Goal: Task Accomplishment & Management: Manage account settings

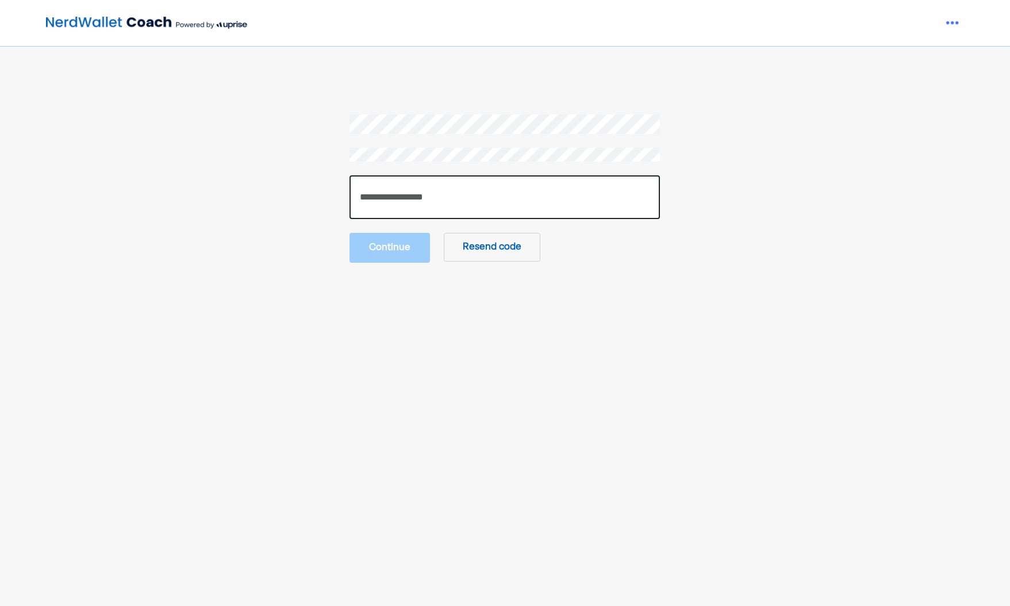
click at [466, 186] on input "number" at bounding box center [505, 197] width 310 height 44
paste input "******"
type input "******"
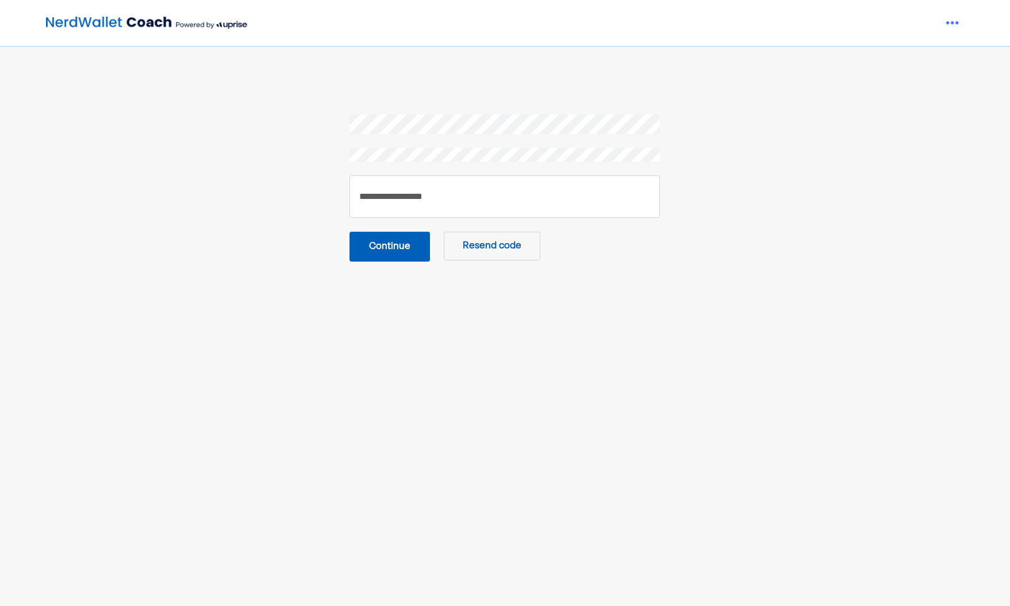
click at [406, 259] on button "Continue" at bounding box center [390, 247] width 80 height 30
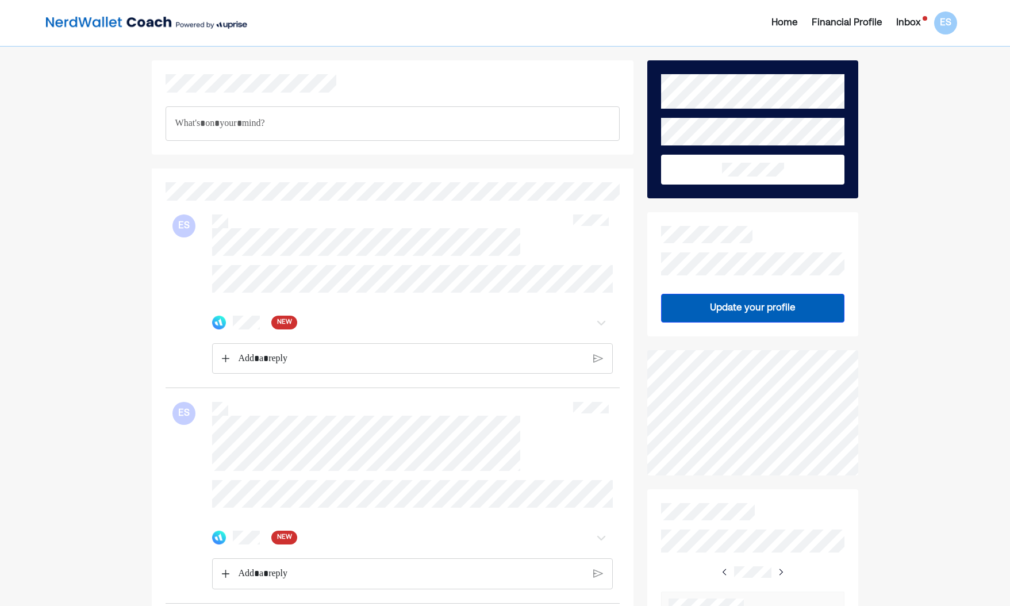
click at [287, 328] on span "NEW" at bounding box center [284, 322] width 15 height 11
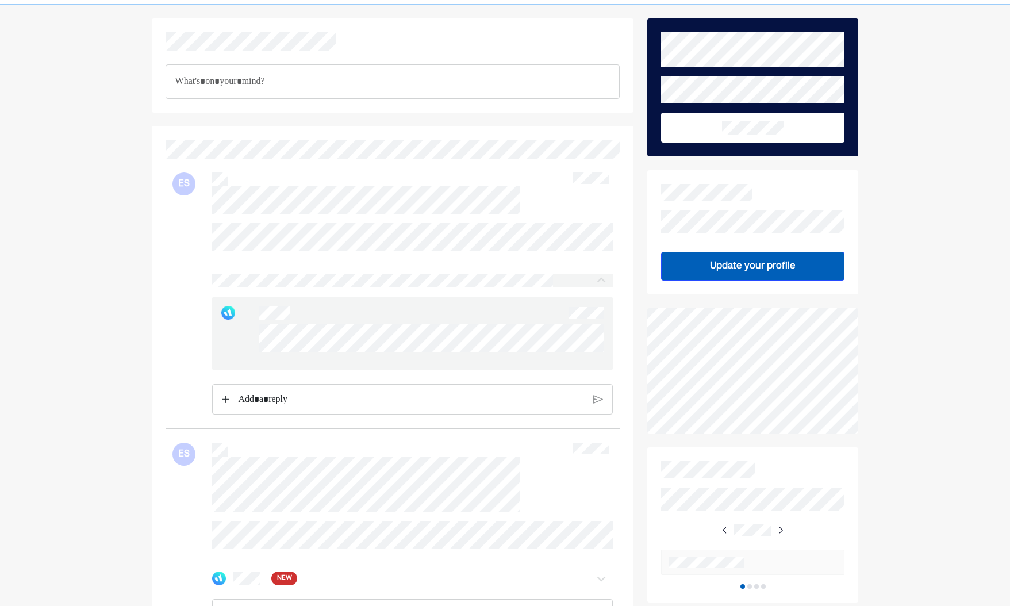
scroll to position [193, 0]
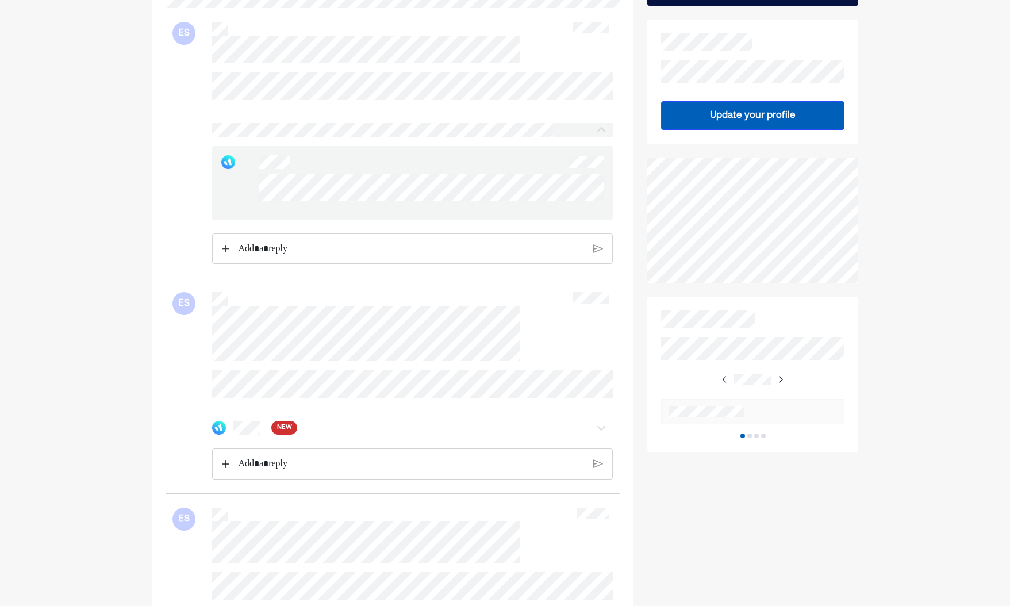
click at [279, 434] on span "NEW" at bounding box center [284, 427] width 15 height 11
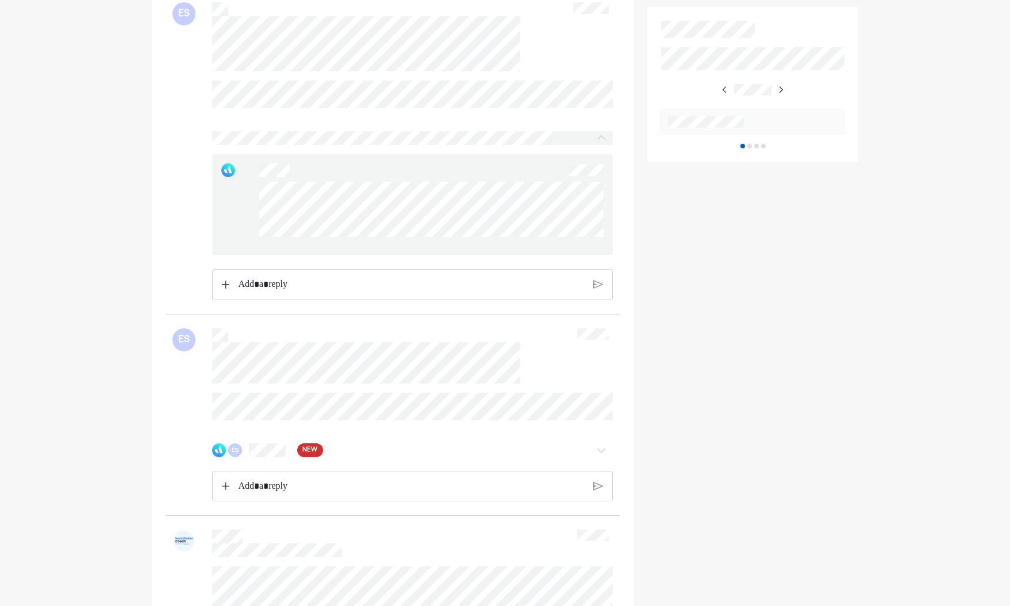
scroll to position [503, 0]
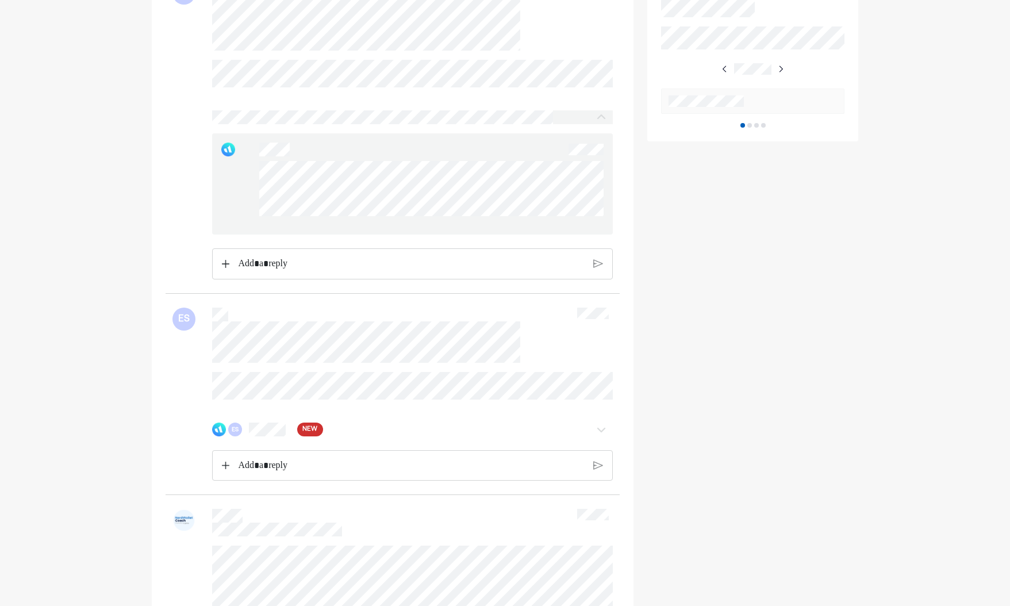
click at [304, 435] on span "NEW" at bounding box center [309, 429] width 15 height 11
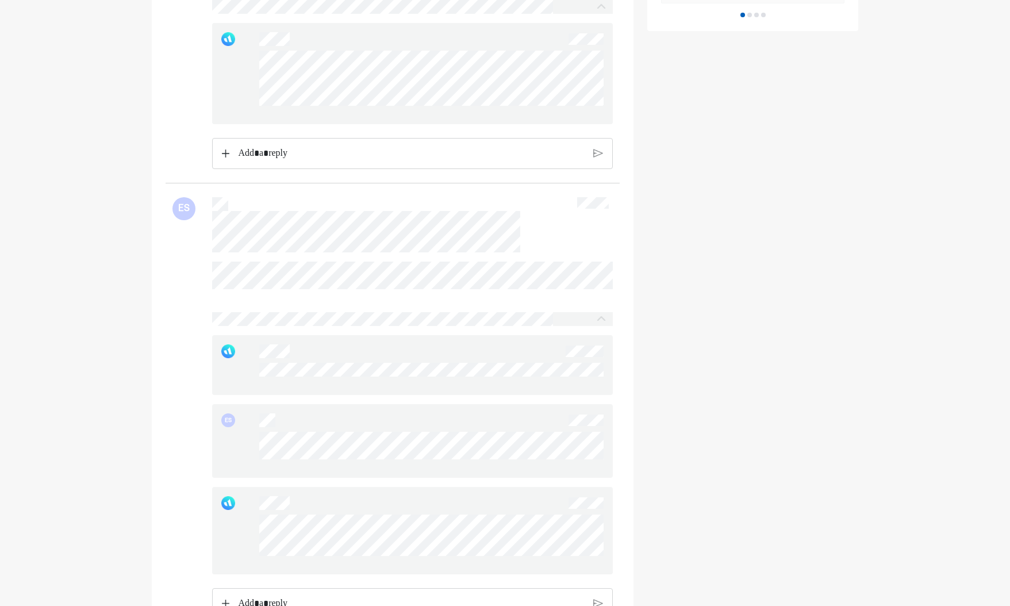
scroll to position [712, 0]
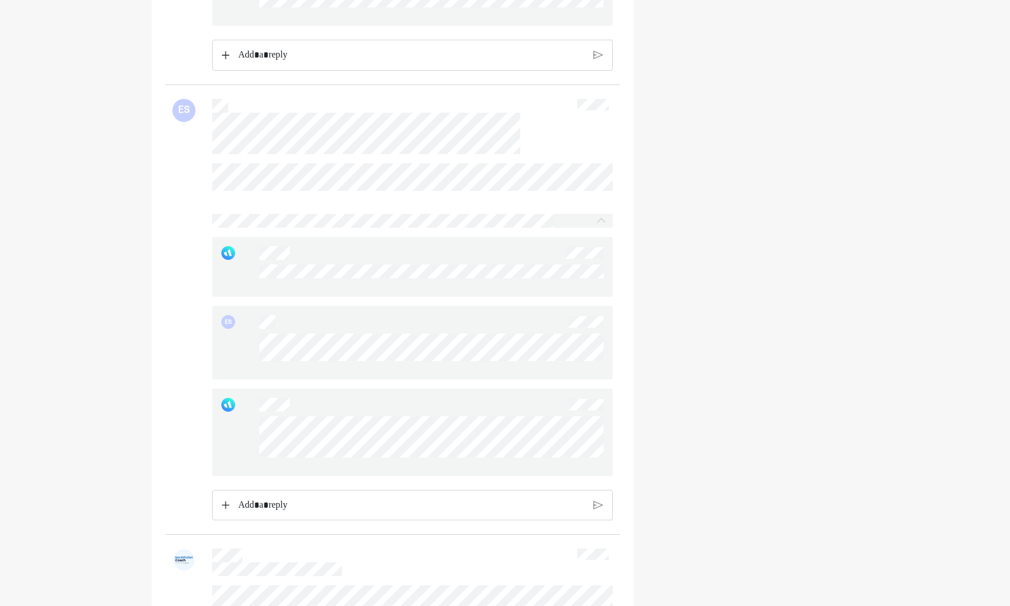
click at [394, 467] on div at bounding box center [431, 441] width 344 height 51
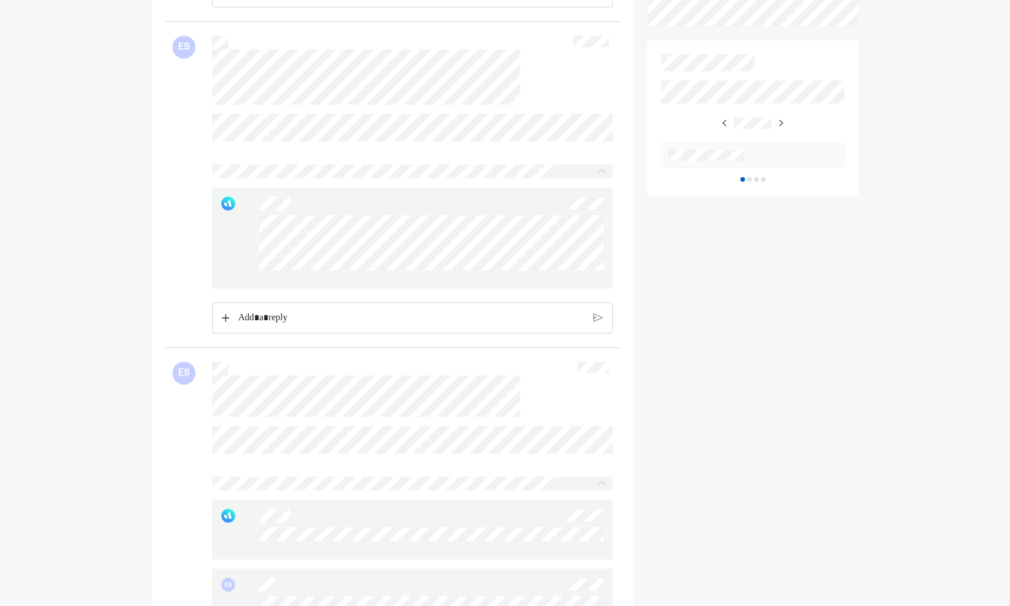
scroll to position [451, 0]
click at [415, 323] on p "Rich Text Editor. Editing area: main" at bounding box center [411, 315] width 347 height 15
click at [596, 329] on img at bounding box center [598, 324] width 10 height 10
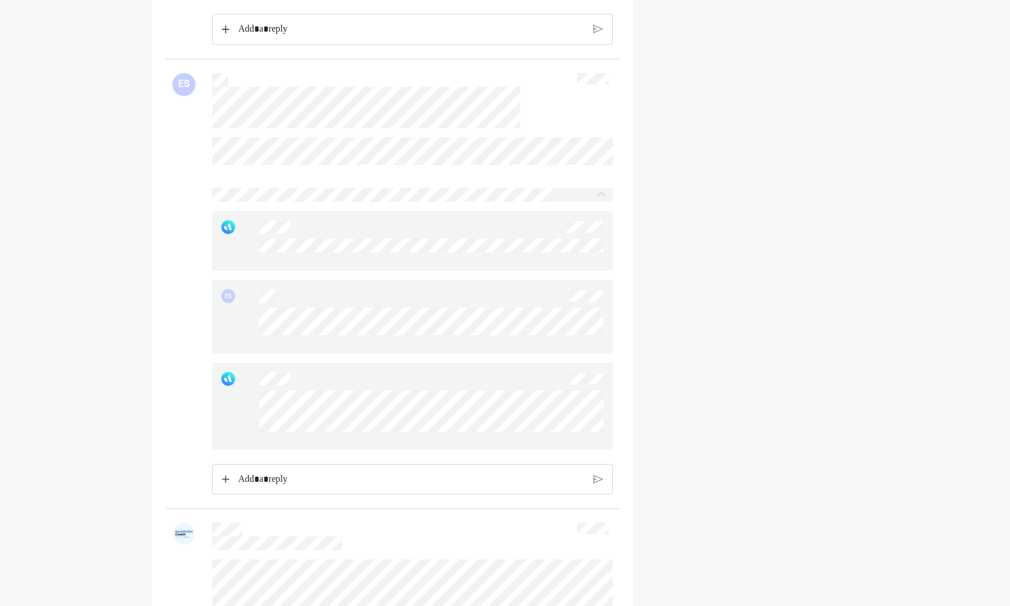
scroll to position [814, 0]
click at [341, 479] on p "Rich Text Editor. Editing area: main" at bounding box center [411, 472] width 347 height 15
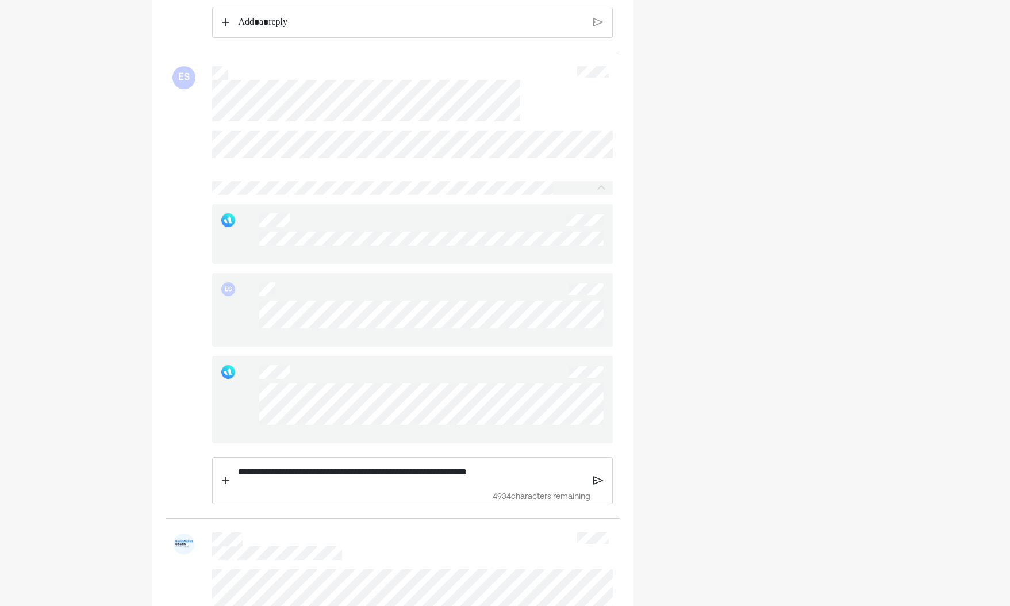
click at [336, 479] on p "**********" at bounding box center [411, 472] width 347 height 15
click at [593, 486] on img at bounding box center [598, 480] width 10 height 10
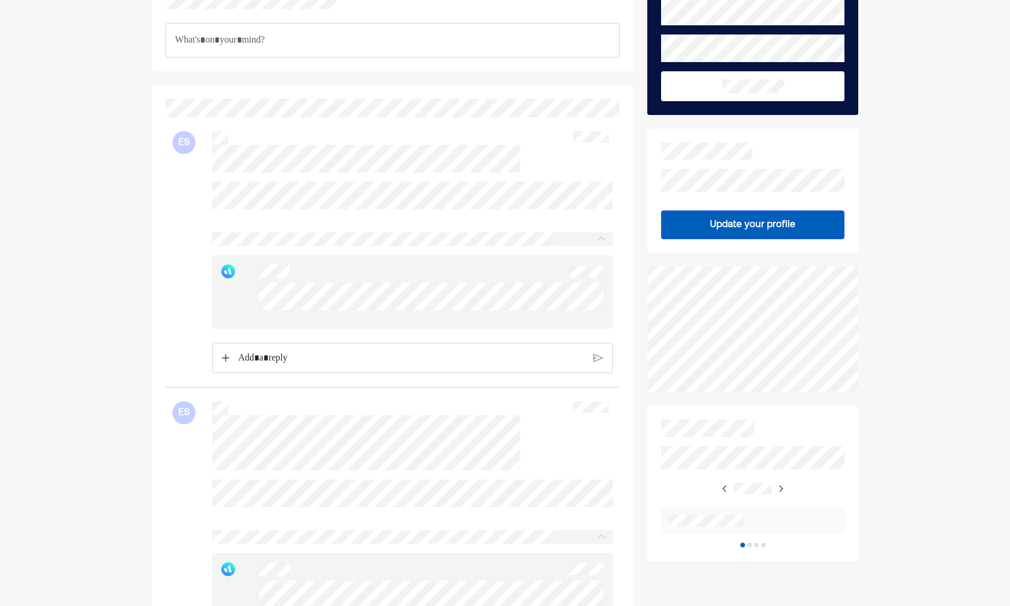
scroll to position [0, 0]
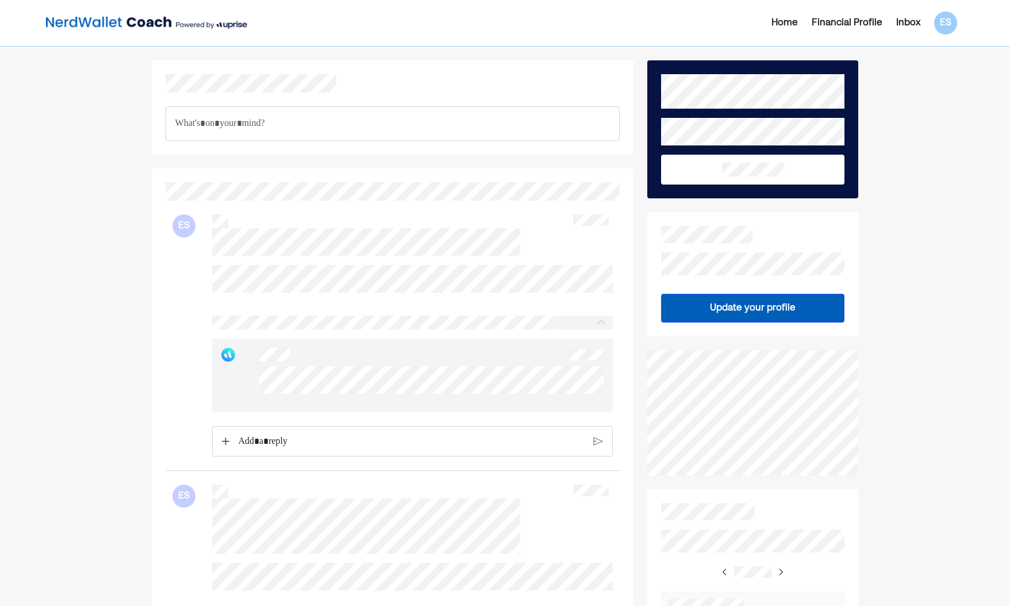
click at [82, 27] on img at bounding box center [146, 22] width 201 height 23
